Goal: Task Accomplishment & Management: Complete application form

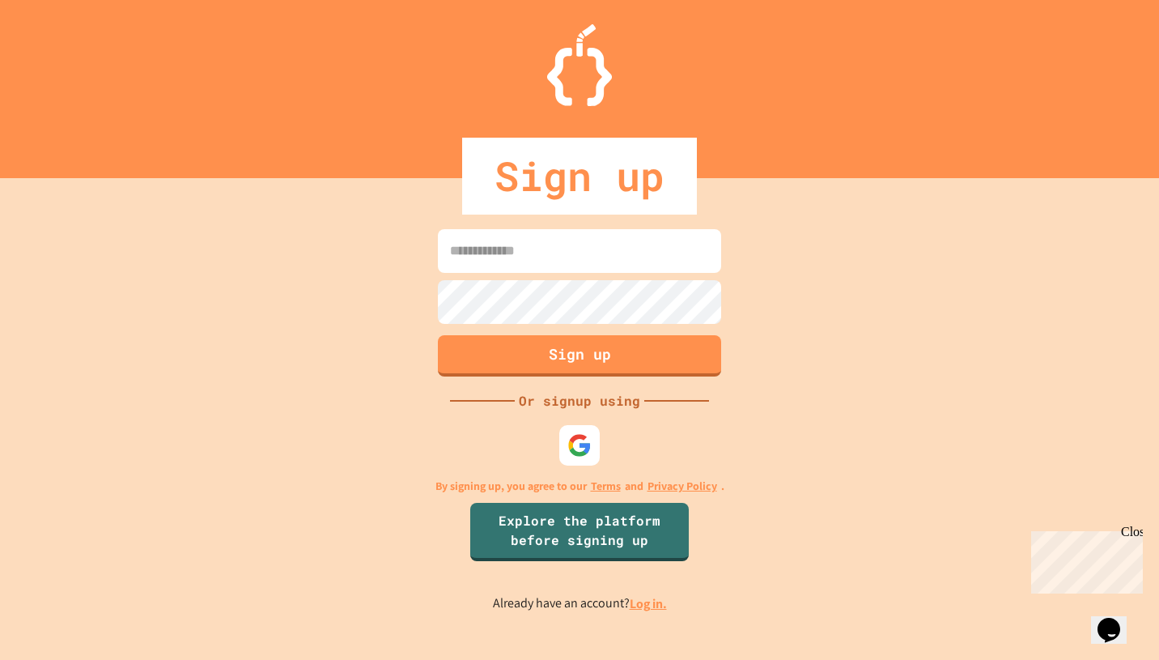
click at [506, 251] on input at bounding box center [579, 251] width 283 height 44
type input "**********"
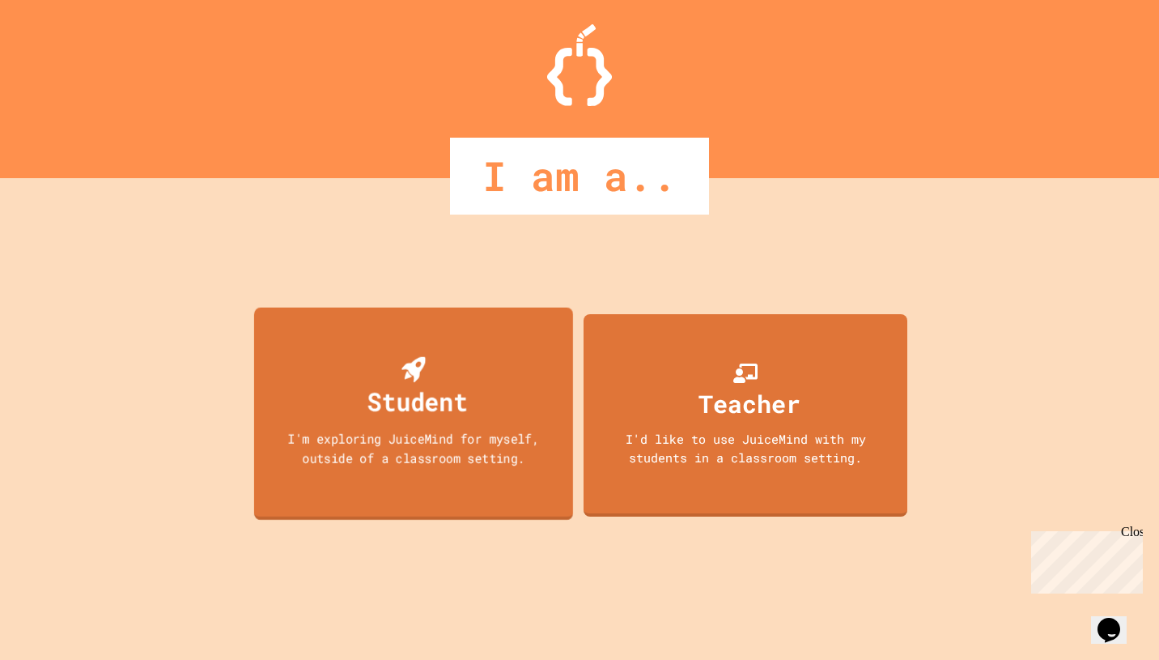
click at [450, 379] on div "Student" at bounding box center [413, 388] width 108 height 64
